Goal: Information Seeking & Learning: Learn about a topic

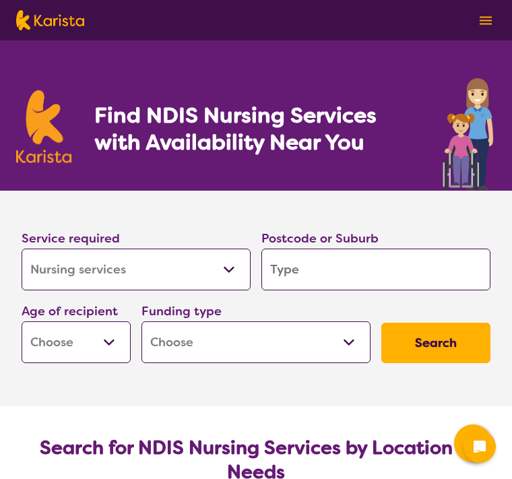
select select "Nursing services"
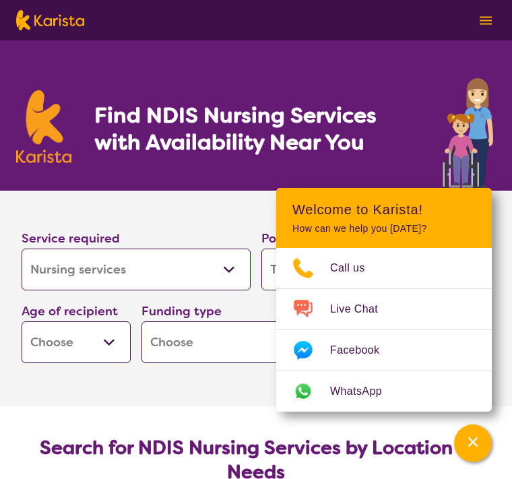
click at [114, 338] on select "Early Childhood - 0 to 9 Child - 10 to 11 Adolescent - 12 to 17 Adult - 18 to 6…" at bounding box center [76, 342] width 109 height 42
select select "AG"
click at [238, 334] on select "Home Care Package (HCP) National Disability Insurance Scheme (NDIS) I don't know" at bounding box center [255, 342] width 229 height 42
select select "NDIS"
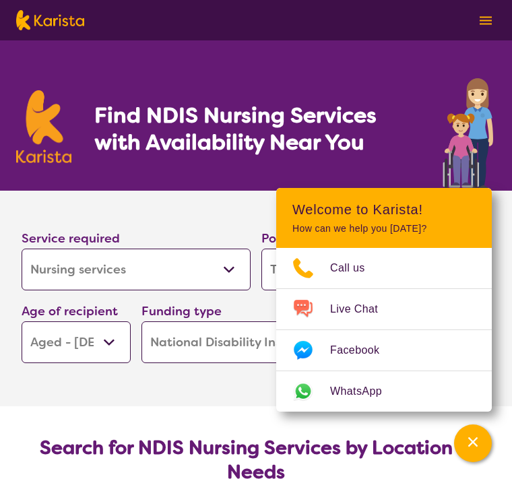
select select "NDIS"
click at [239, 335] on select "Home Care Package (HCP) National Disability Insurance Scheme (NDIS) I don't know" at bounding box center [255, 342] width 229 height 42
select select "HCP"
click at [483, 213] on section "Service required Allied Health Assistant Assessment ([MEDICAL_DATA] or [MEDICAL…" at bounding box center [256, 280] width 512 height 178
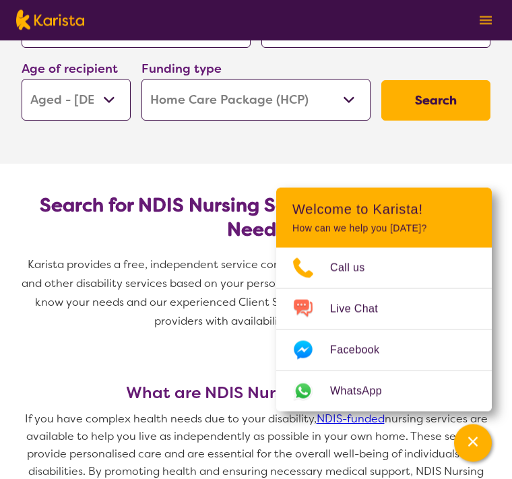
click at [438, 102] on button "Search" at bounding box center [435, 101] width 109 height 40
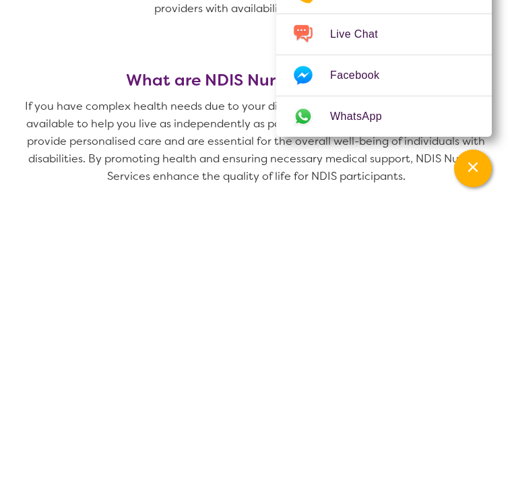
scroll to position [281, 0]
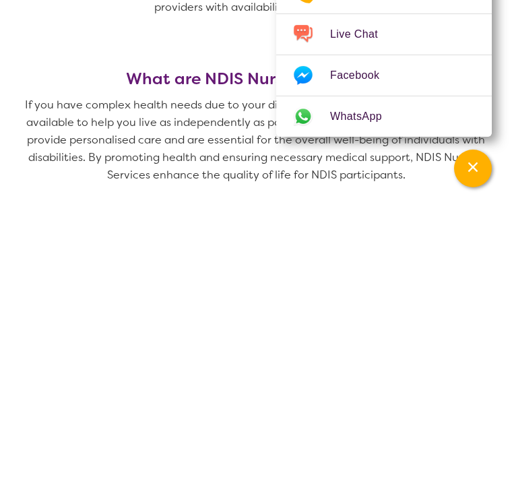
click at [248, 216] on span "Karista provides a free, independent service connecting you with NDIS Nursing S…" at bounding box center [255, 264] width 479 height 96
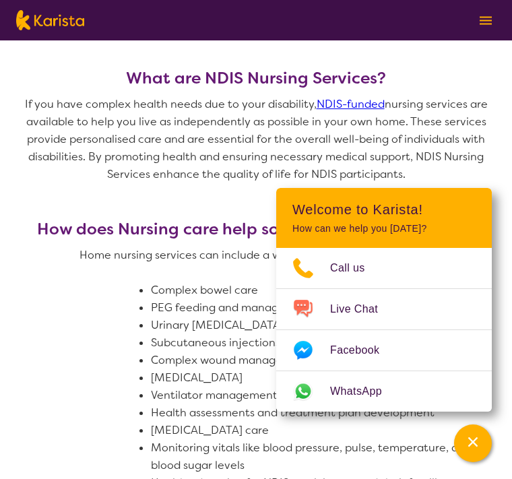
click at [248, 275] on p at bounding box center [255, 273] width 479 height 18
click at [474, 218] on h2 "Welcome to Karista!" at bounding box center [383, 209] width 183 height 16
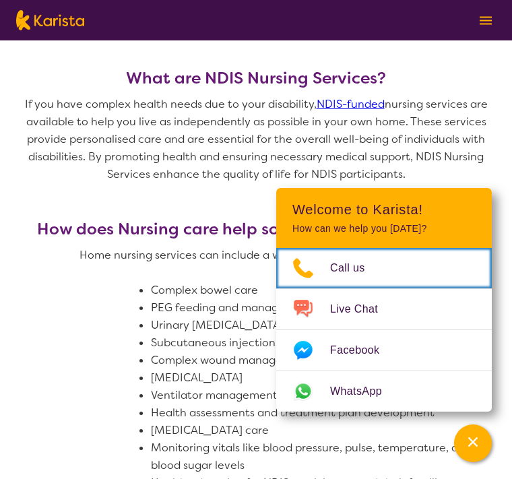
click at [471, 288] on link "Call us" at bounding box center [383, 268] width 215 height 40
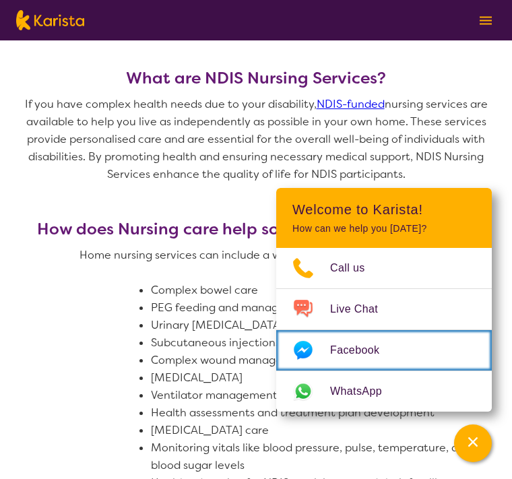
click at [455, 370] on link "Facebook" at bounding box center [383, 350] width 215 height 40
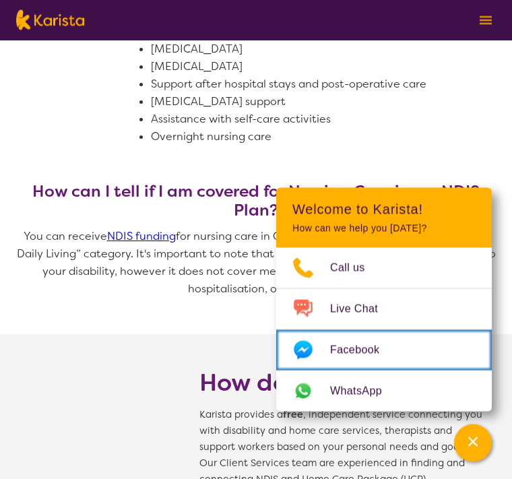
scroll to position [1024, 0]
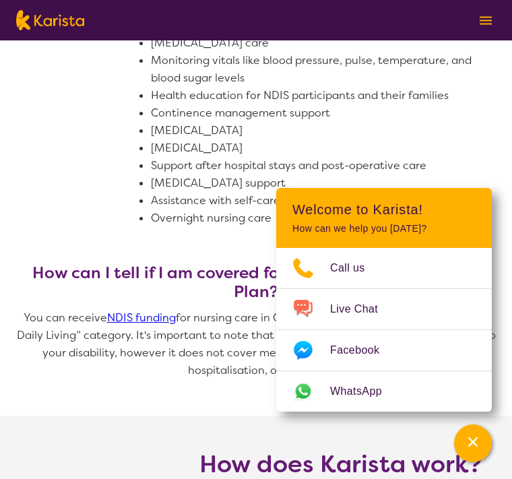
scroll to position [941, 0]
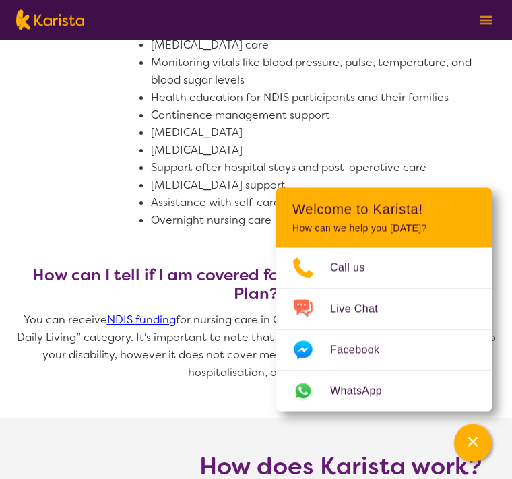
click at [430, 156] on li "[MEDICAL_DATA]" at bounding box center [318, 151] width 335 height 18
click at [370, 175] on li "Support after hospital stays and post-operative care" at bounding box center [318, 169] width 335 height 18
click at [473, 125] on li "[MEDICAL_DATA]" at bounding box center [318, 134] width 335 height 18
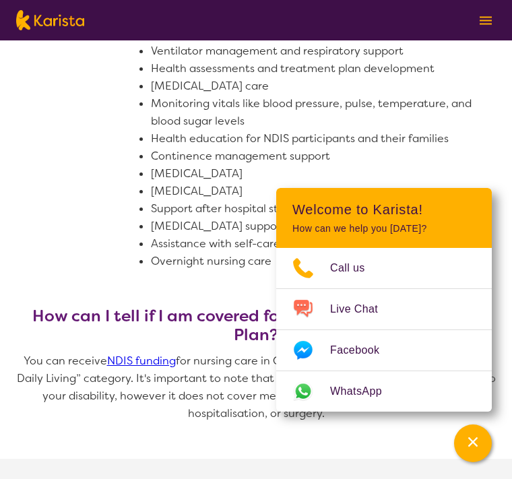
scroll to position [898, 0]
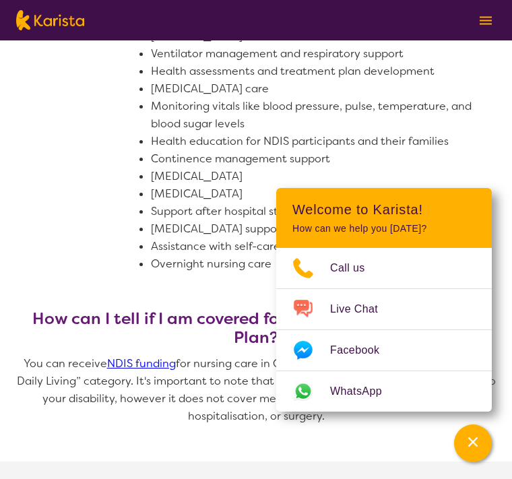
click at [466, 161] on li "Continence management support" at bounding box center [318, 159] width 335 height 18
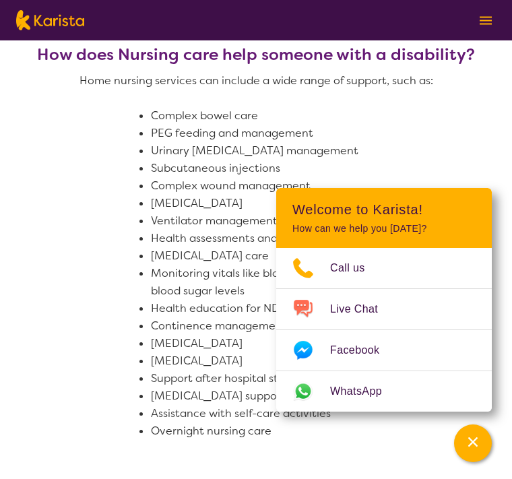
scroll to position [730, 0]
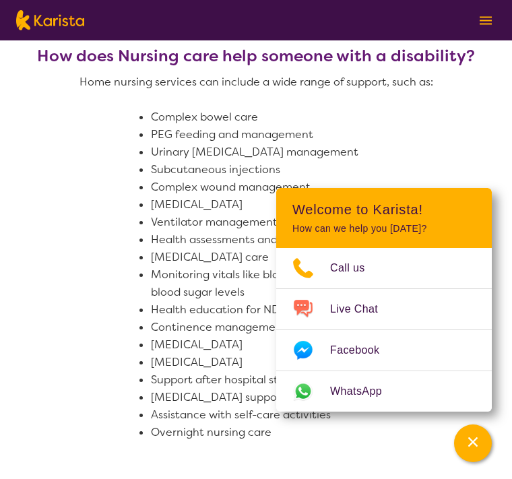
click at [457, 158] on li "Urinary [MEDICAL_DATA] management" at bounding box center [318, 152] width 335 height 18
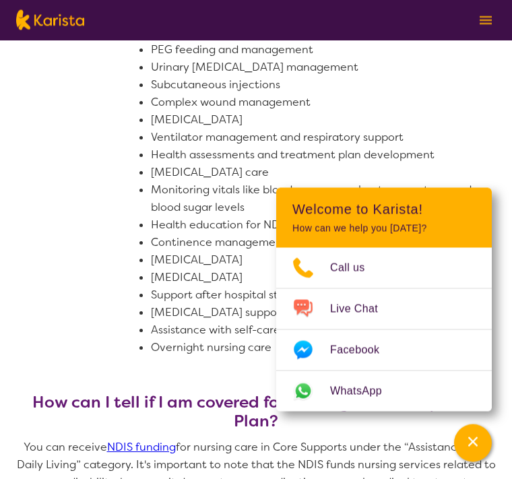
scroll to position [803, 0]
